Goal: Information Seeking & Learning: Check status

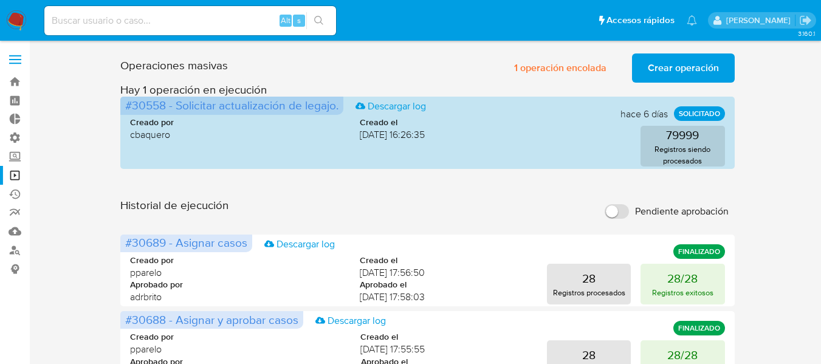
click at [7, 50] on label at bounding box center [15, 60] width 30 height 26
click at [0, 0] on input "checkbox" at bounding box center [0, 0] width 0 height 0
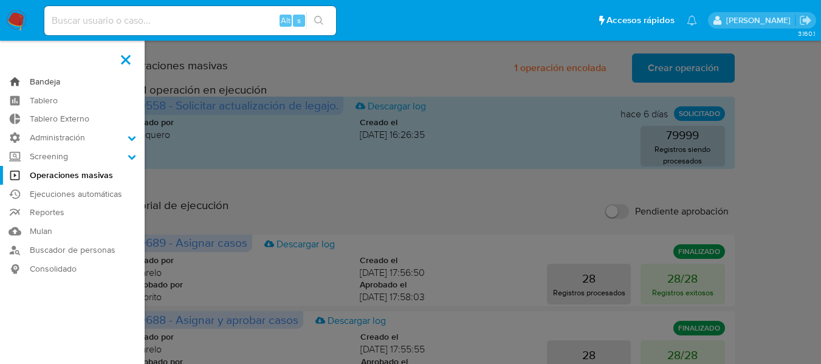
click at [52, 79] on link "Bandeja" at bounding box center [72, 81] width 145 height 19
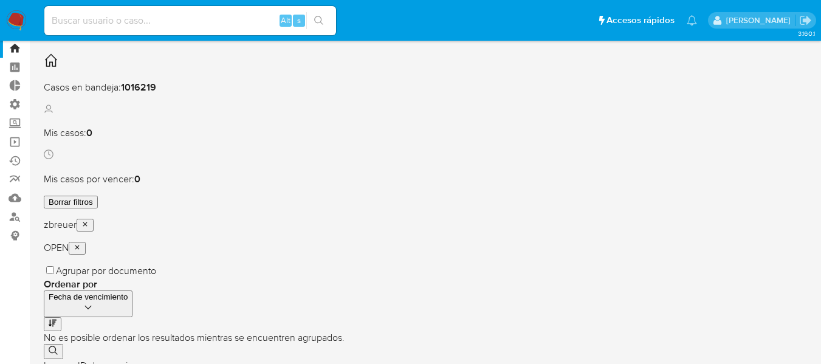
scroll to position [61, 0]
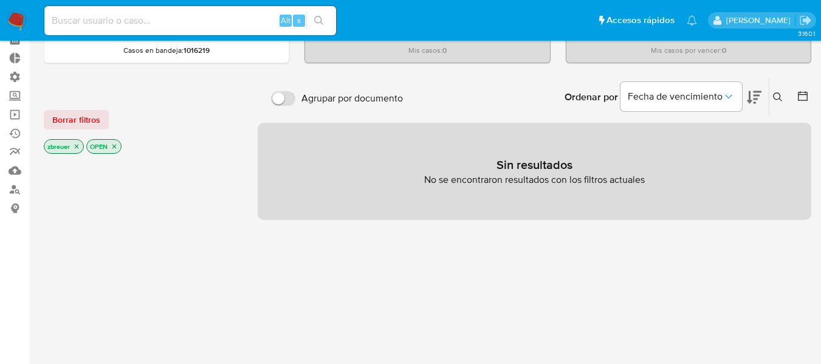
click at [75, 145] on icon "close-filter" at bounding box center [77, 147] width 4 height 4
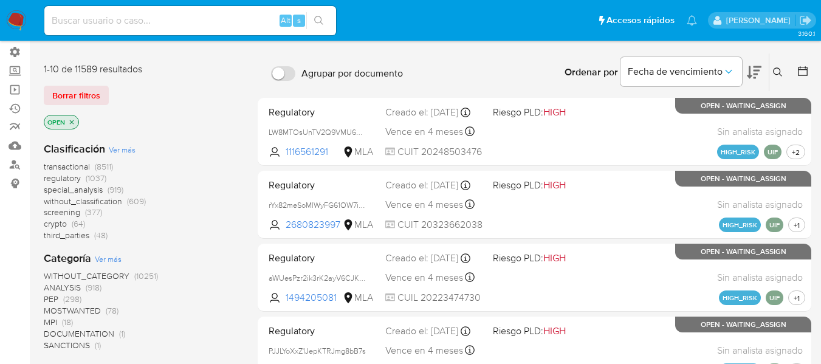
scroll to position [122, 0]
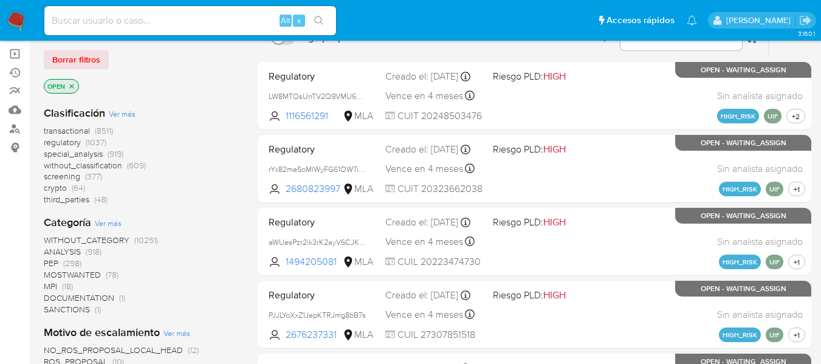
click at [49, 285] on span "MPI" at bounding box center [50, 286] width 13 height 12
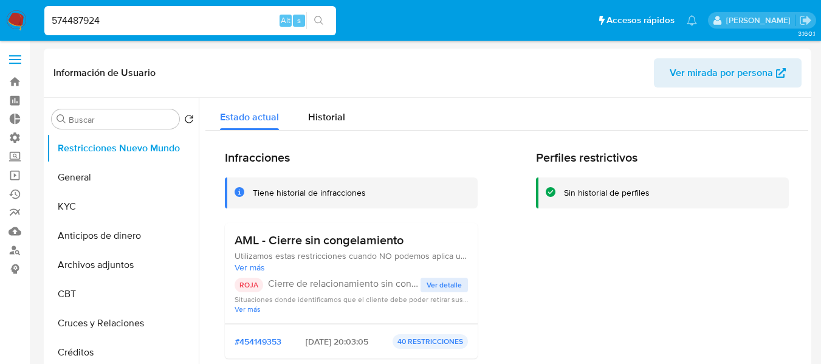
select select "10"
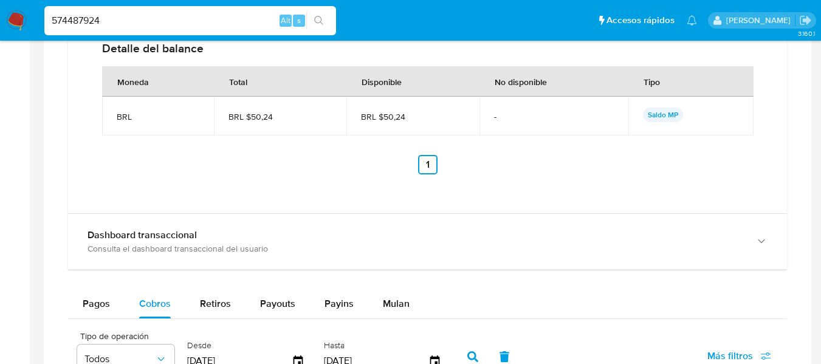
scroll to position [1024, 0]
click at [110, 28] on div "574487924 Alt s" at bounding box center [190, 20] width 292 height 29
click at [110, 28] on input "574487924" at bounding box center [190, 21] width 292 height 16
paste input "0303294"
type input "570303294"
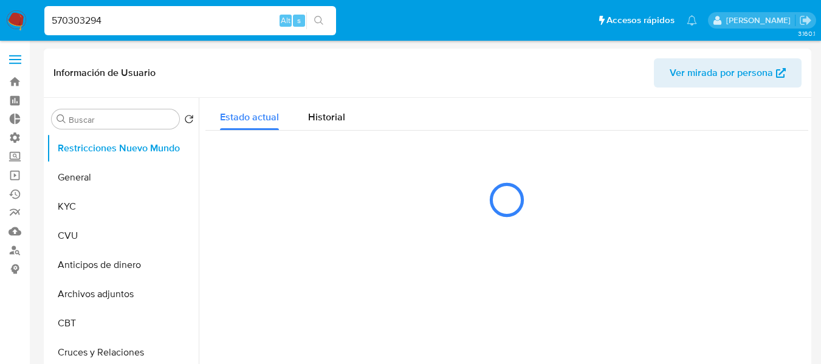
select select "10"
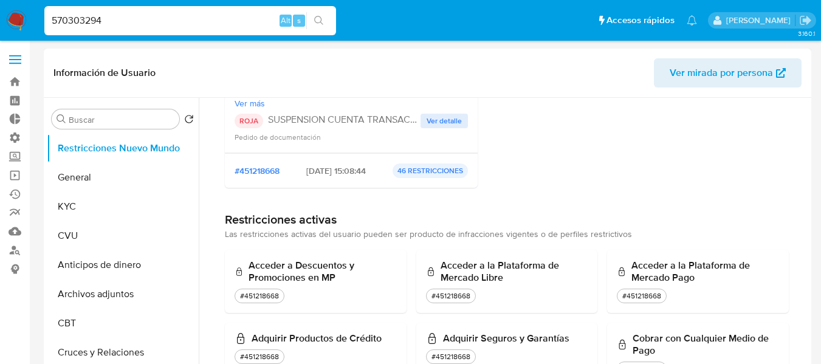
scroll to position [304, 0]
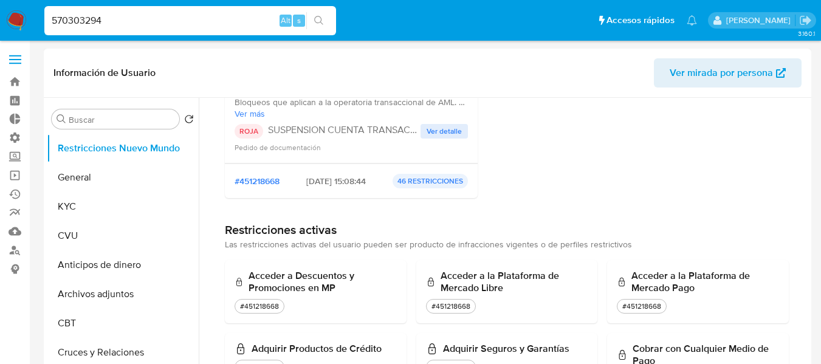
click at [452, 136] on span "Ver detalle" at bounding box center [444, 131] width 35 height 12
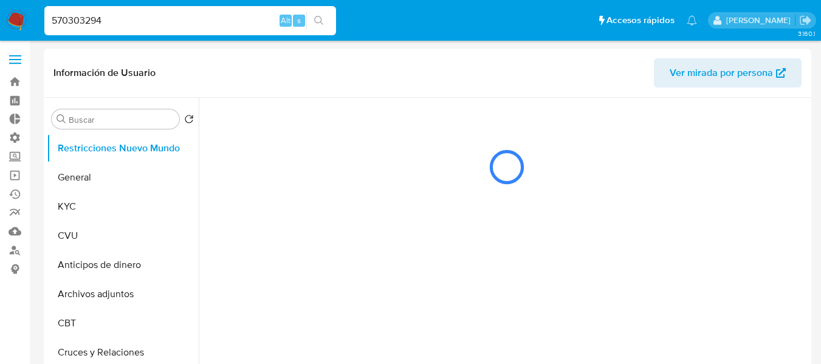
scroll to position [0, 0]
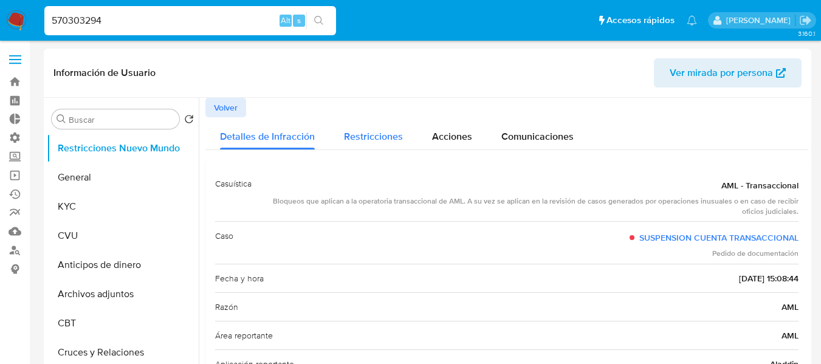
click at [350, 145] on div "Restricciones" at bounding box center [373, 133] width 59 height 32
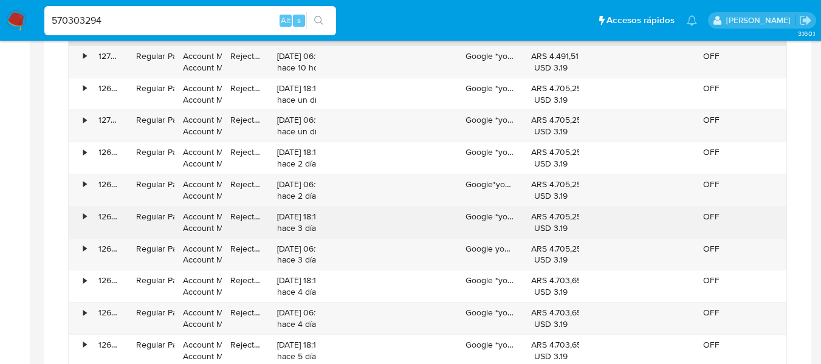
scroll to position [790, 0]
